Goal: Task Accomplishment & Management: Manage account settings

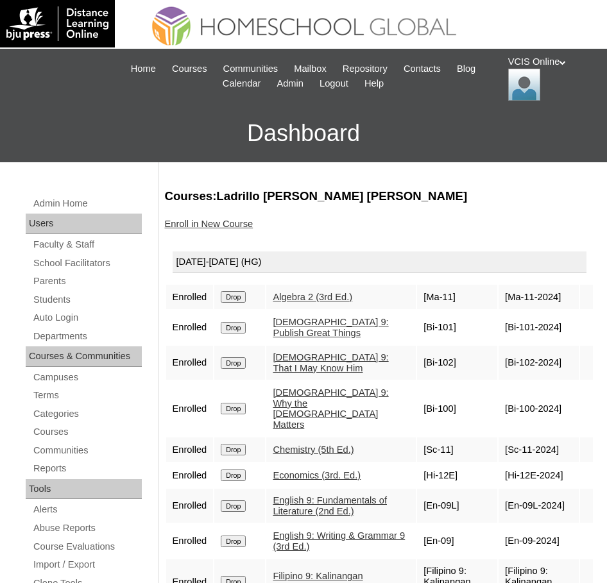
scroll to position [66, 0]
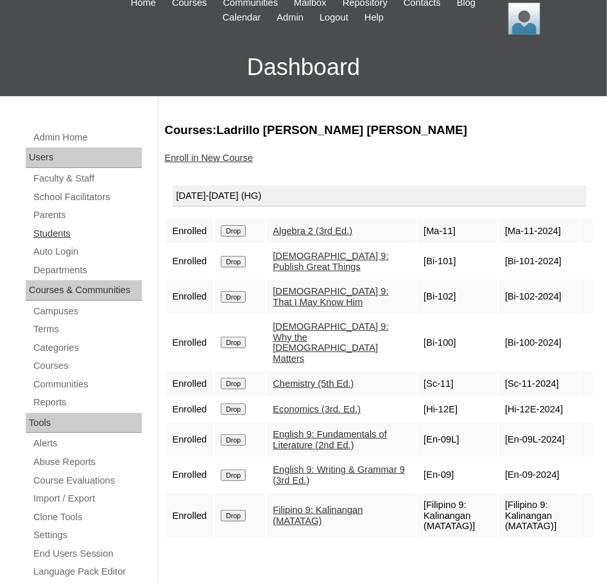
click at [54, 231] on link "Students" at bounding box center [87, 234] width 110 height 16
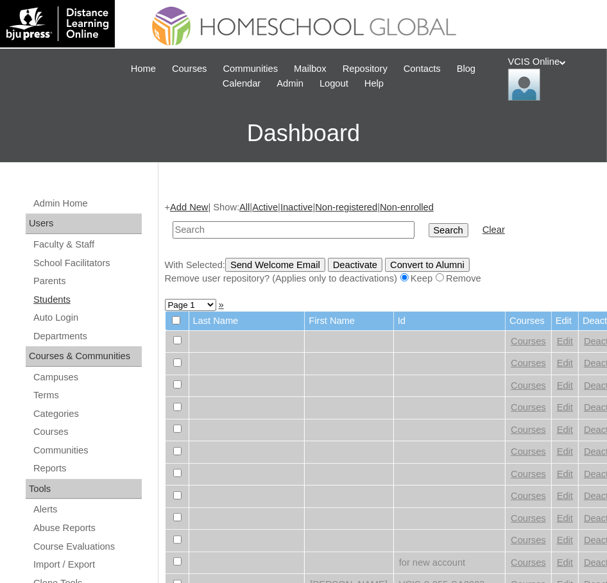
click at [63, 300] on link "Students" at bounding box center [87, 300] width 110 height 16
click at [229, 228] on input "text" at bounding box center [294, 229] width 242 height 17
type input "VCIS015-9C-SA2025"
click at [429, 223] on input "Search" at bounding box center [449, 230] width 40 height 14
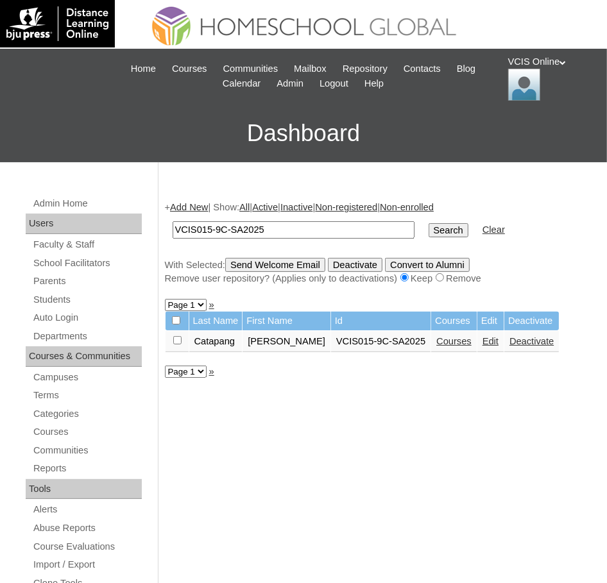
click at [499, 340] on link "Edit" at bounding box center [491, 341] width 16 height 10
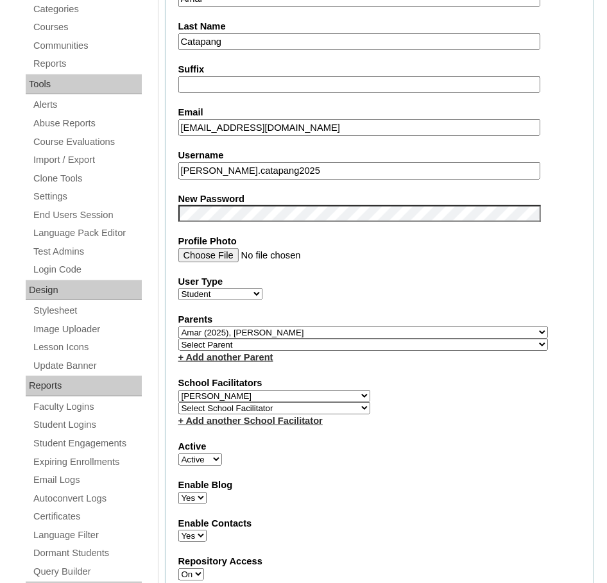
scroll to position [462, 0]
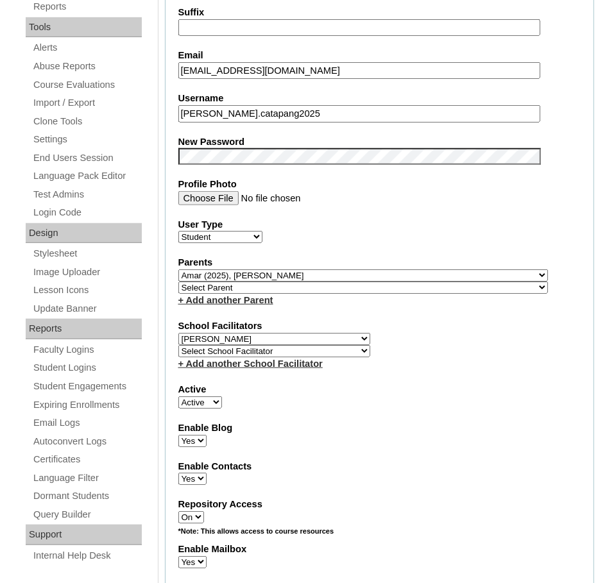
click at [300, 338] on select "Select School Facilitator Norman Añain Ruffa Abadijas Mary Abella Gloryfe Abion…" at bounding box center [274, 339] width 192 height 12
select select "36362"
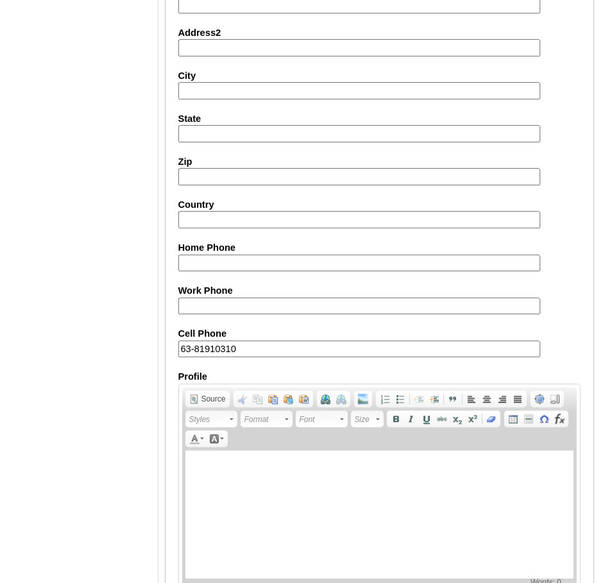
scroll to position [1425, 0]
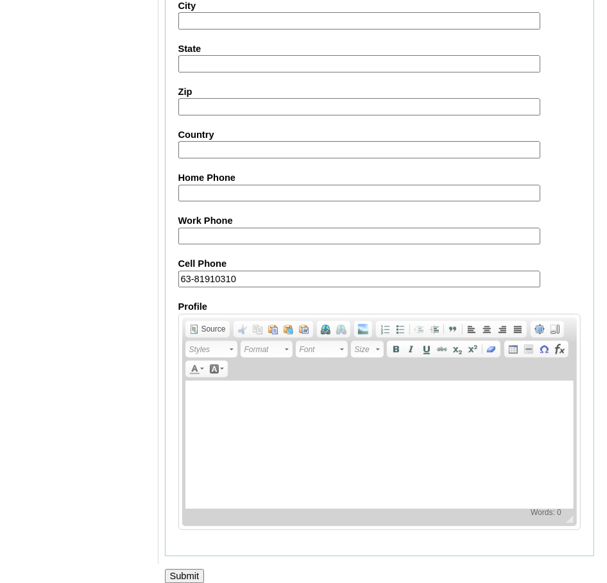
click at [185, 569] on input "Submit" at bounding box center [185, 576] width 40 height 14
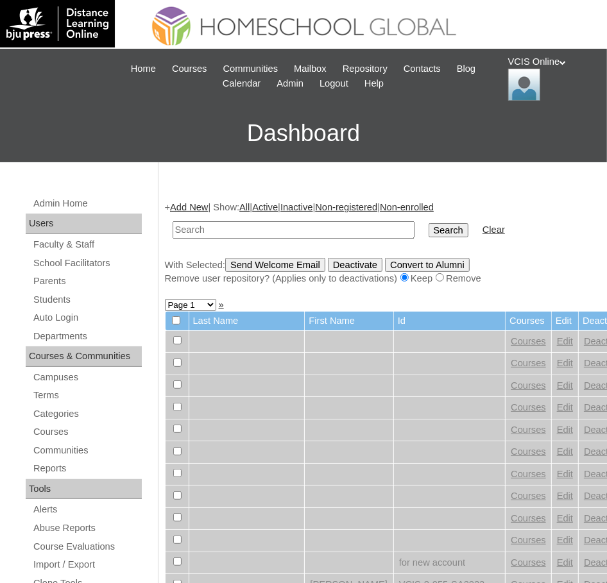
click at [214, 232] on input "text" at bounding box center [294, 229] width 242 height 17
paste input "VCIS014-9A-SA2025"
type input "VCIS014-9A-SA2025"
click at [429, 223] on input "Search" at bounding box center [449, 230] width 40 height 14
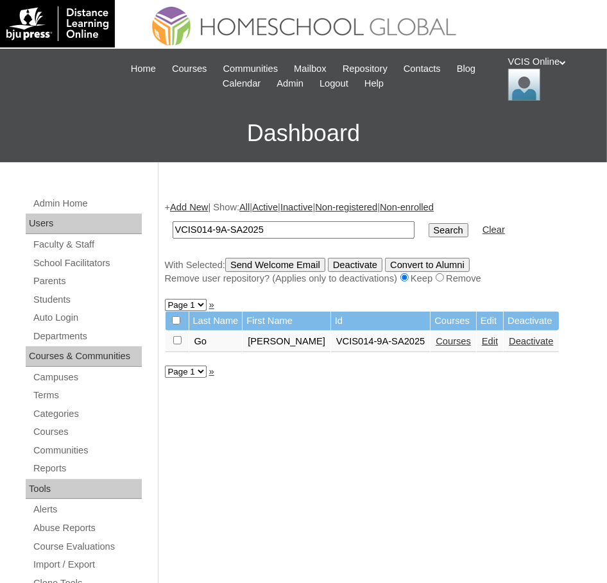
click at [490, 341] on link "Edit" at bounding box center [490, 341] width 16 height 10
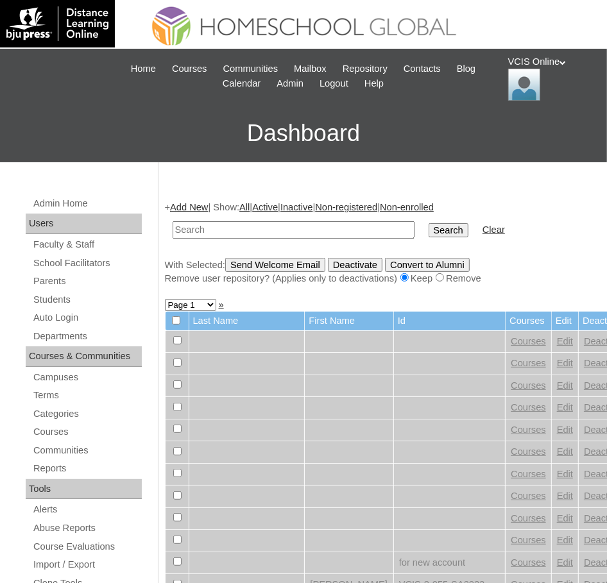
click at [273, 236] on input "text" at bounding box center [294, 229] width 242 height 17
type input "VCIS015-9C-SA2025"
click at [436, 228] on input "Search" at bounding box center [449, 230] width 40 height 14
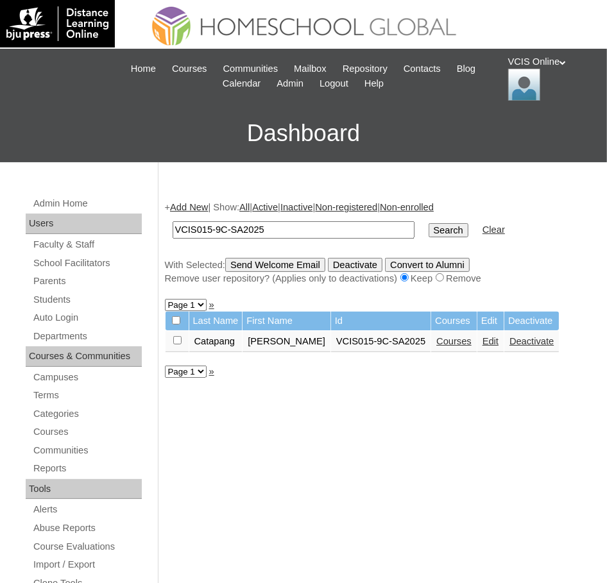
click at [499, 343] on link "Edit" at bounding box center [491, 341] width 16 height 10
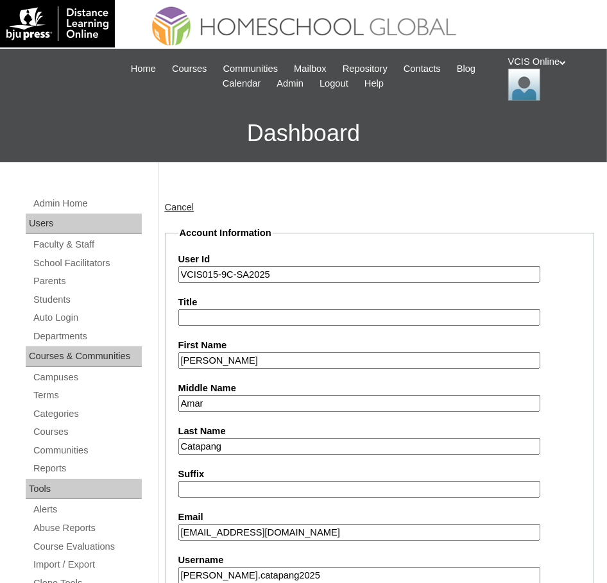
click at [528, 60] on div "VCIS Online My Profile My Settings Logout" at bounding box center [551, 78] width 86 height 46
click at [534, 118] on span "Logout" at bounding box center [532, 121] width 26 height 10
